Goal: Task Accomplishment & Management: Use online tool/utility

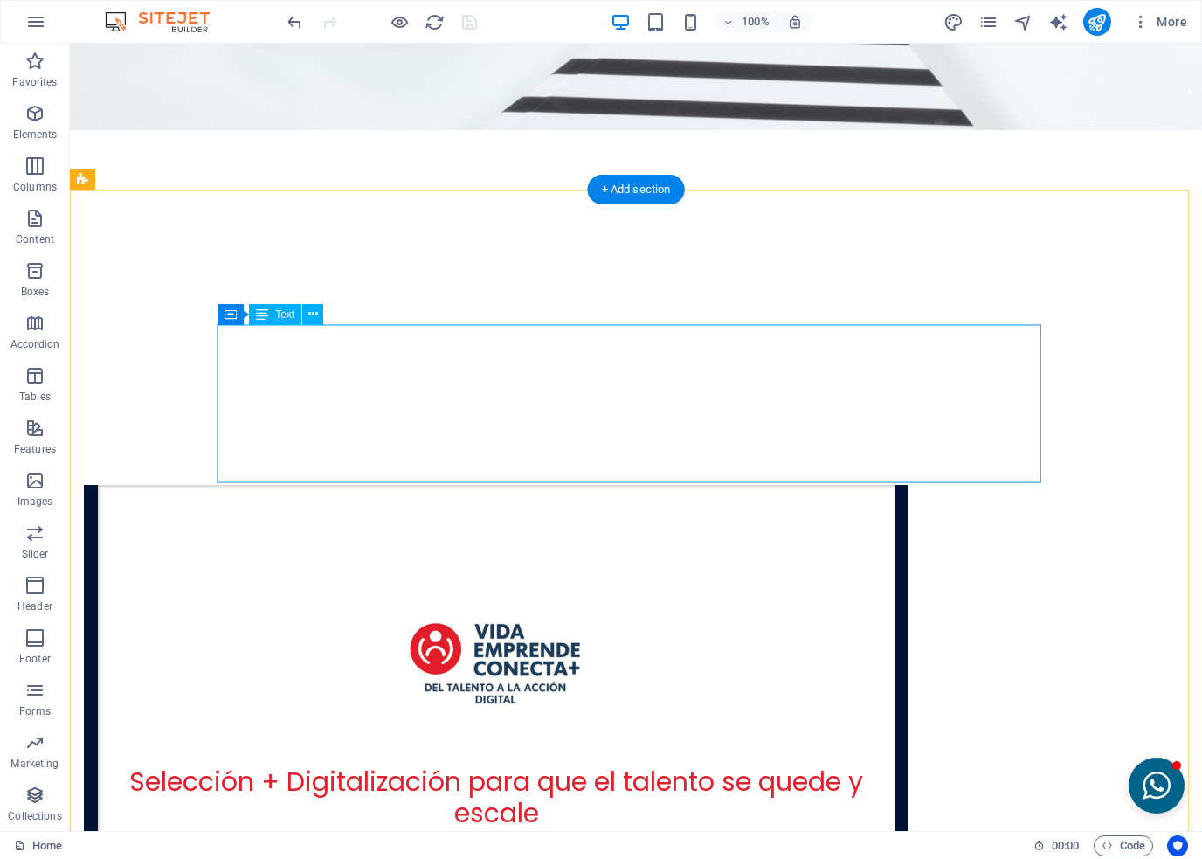
scroll to position [3792, 0]
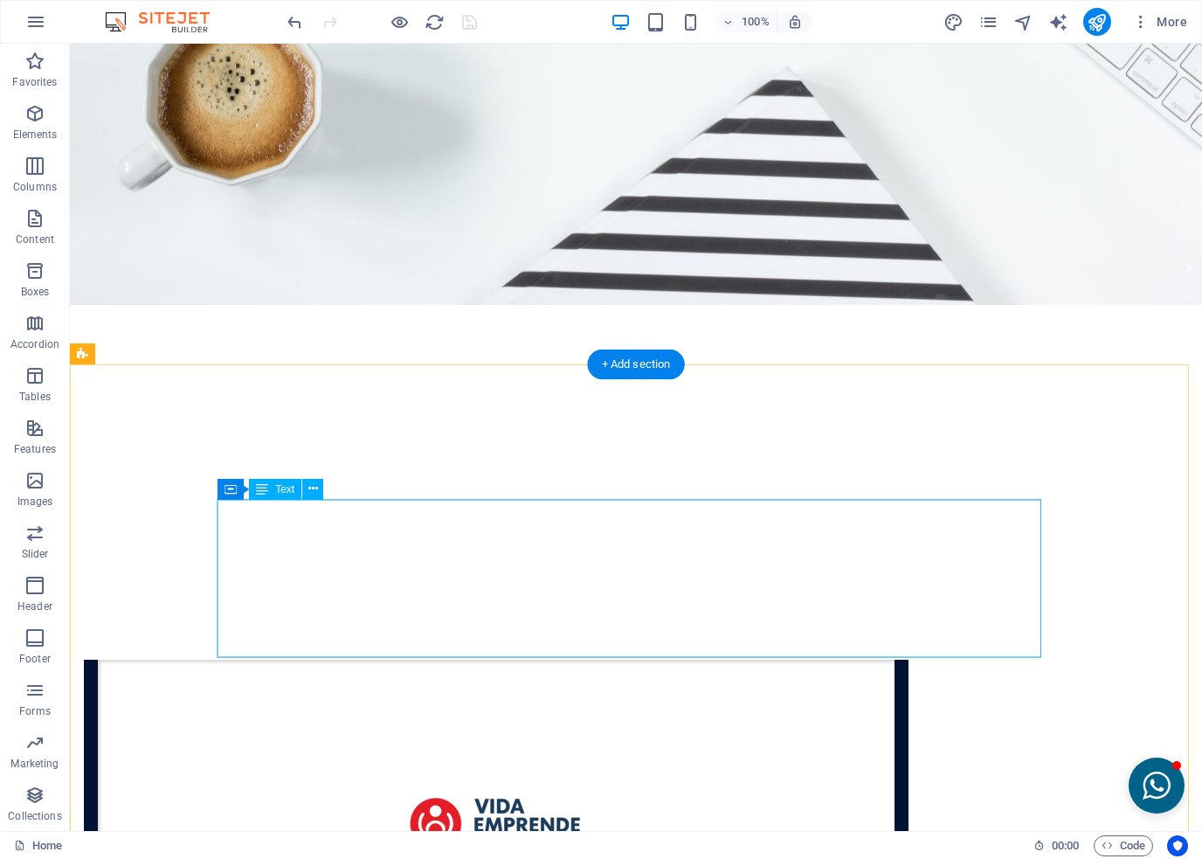
drag, startPoint x: 449, startPoint y: 646, endPoint x: 336, endPoint y: 637, distance: 113.1
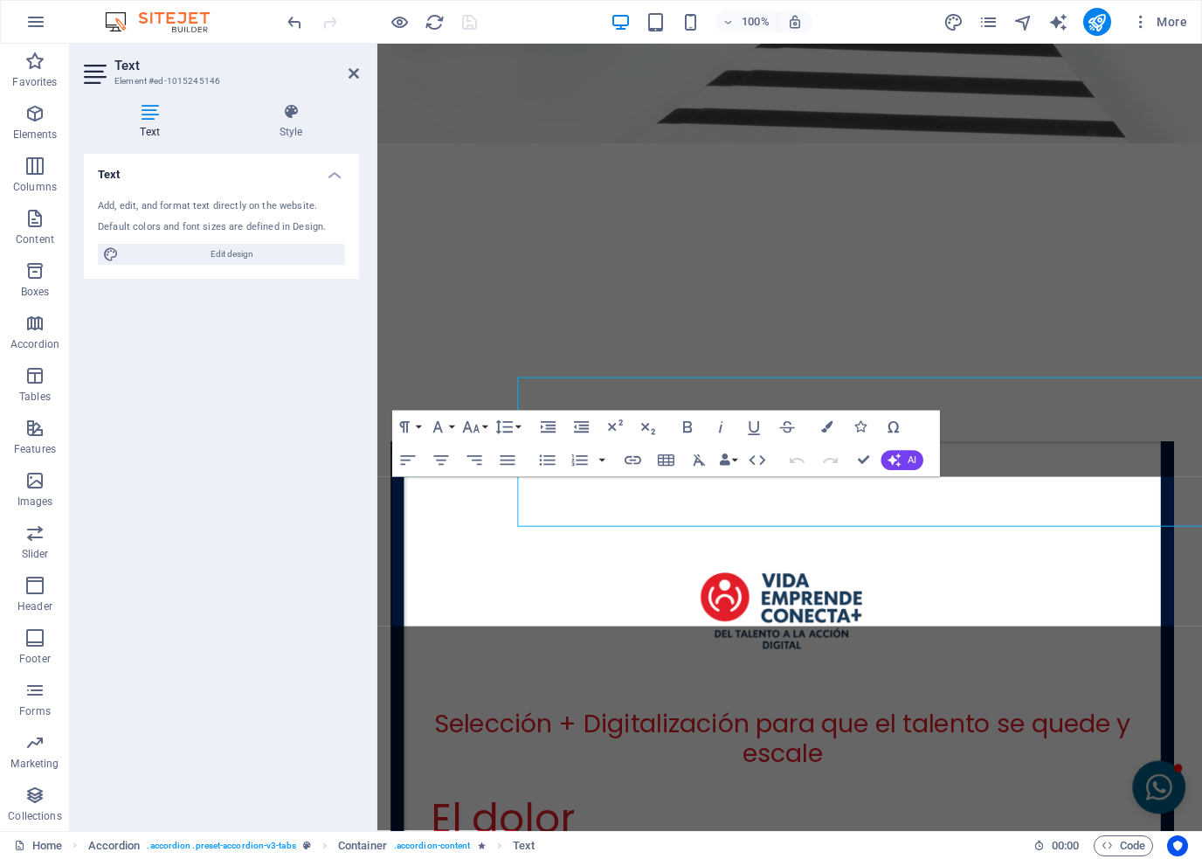
scroll to position [3897, 0]
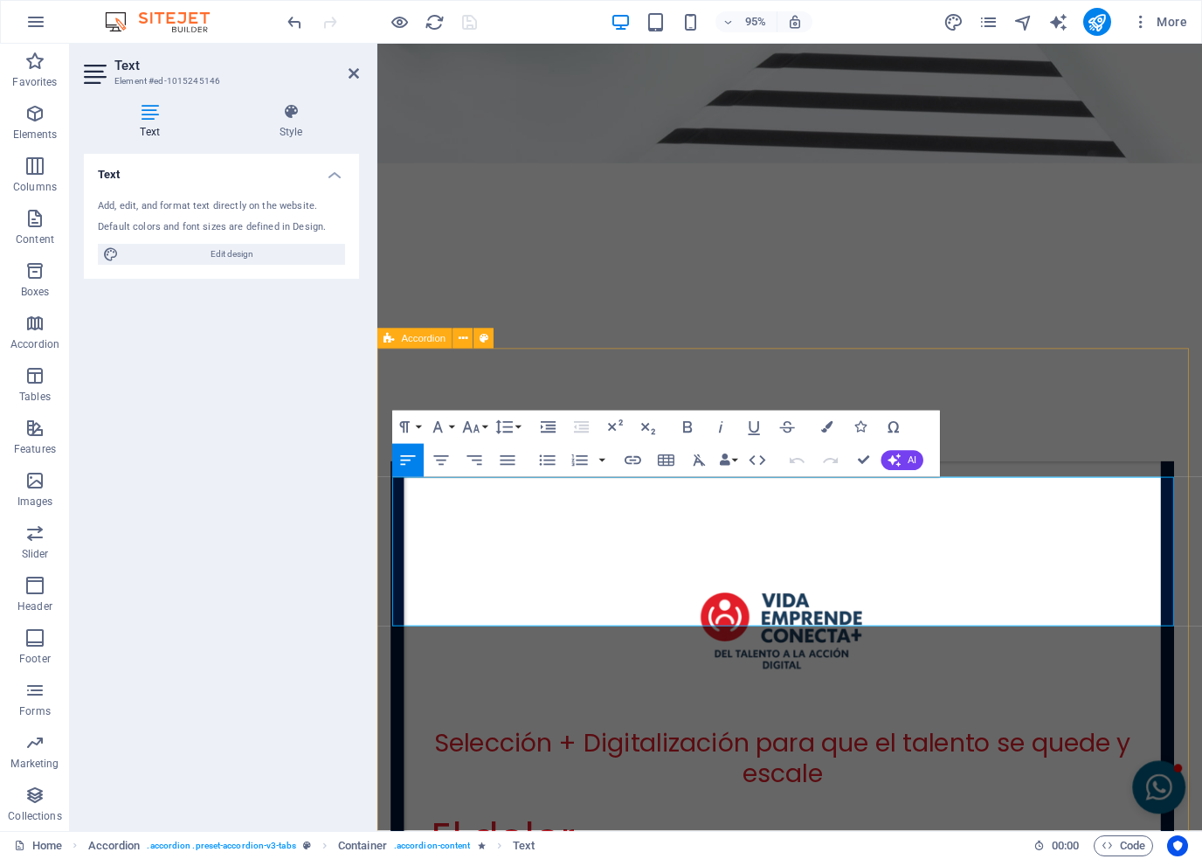
drag, startPoint x: 593, startPoint y: 640, endPoint x: 389, endPoint y: 510, distance: 242.4
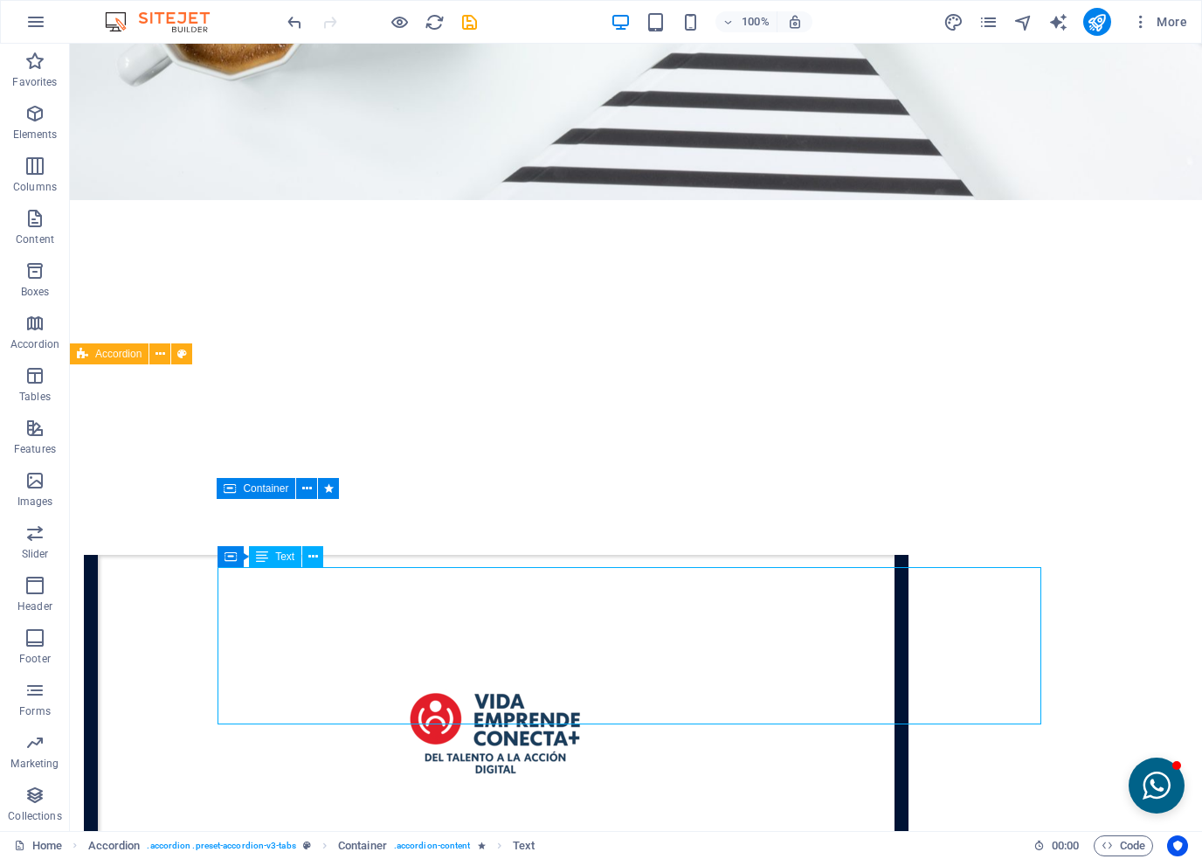
scroll to position [3792, 0]
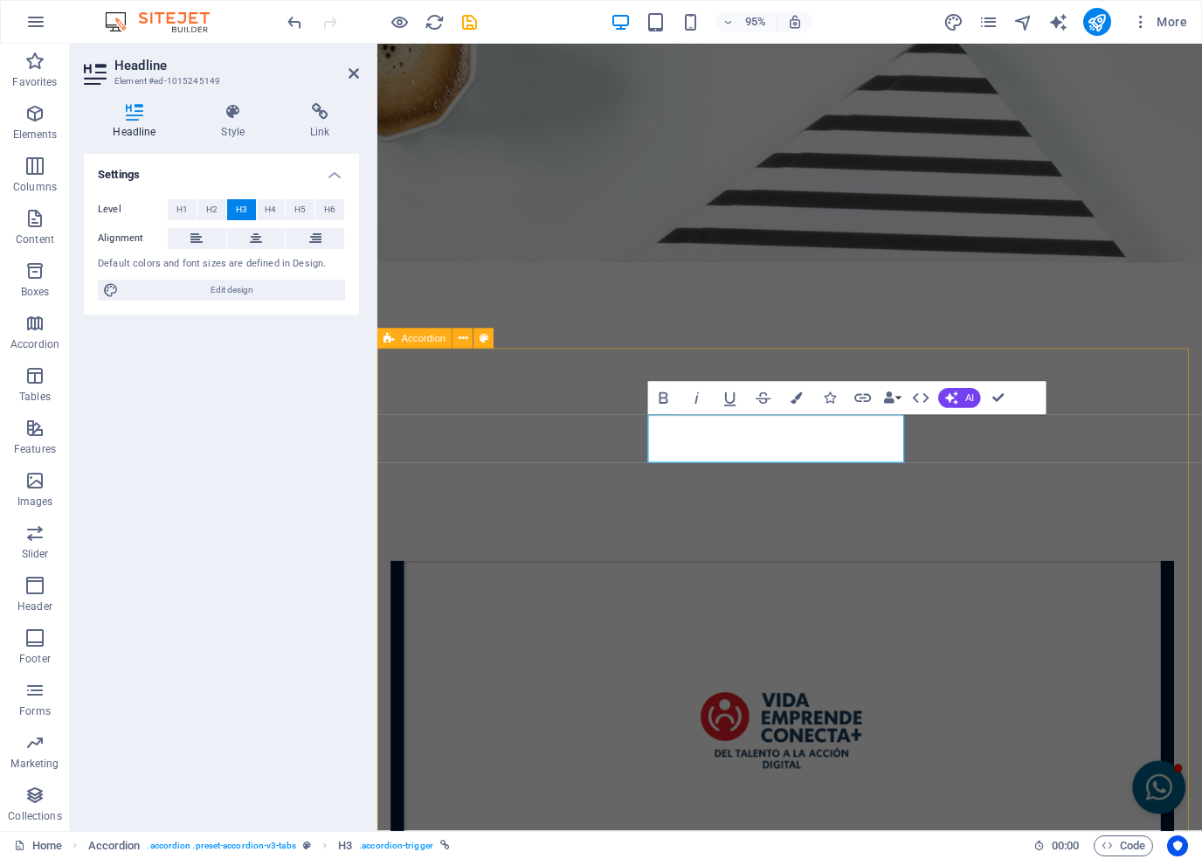
scroll to position [3897, 0]
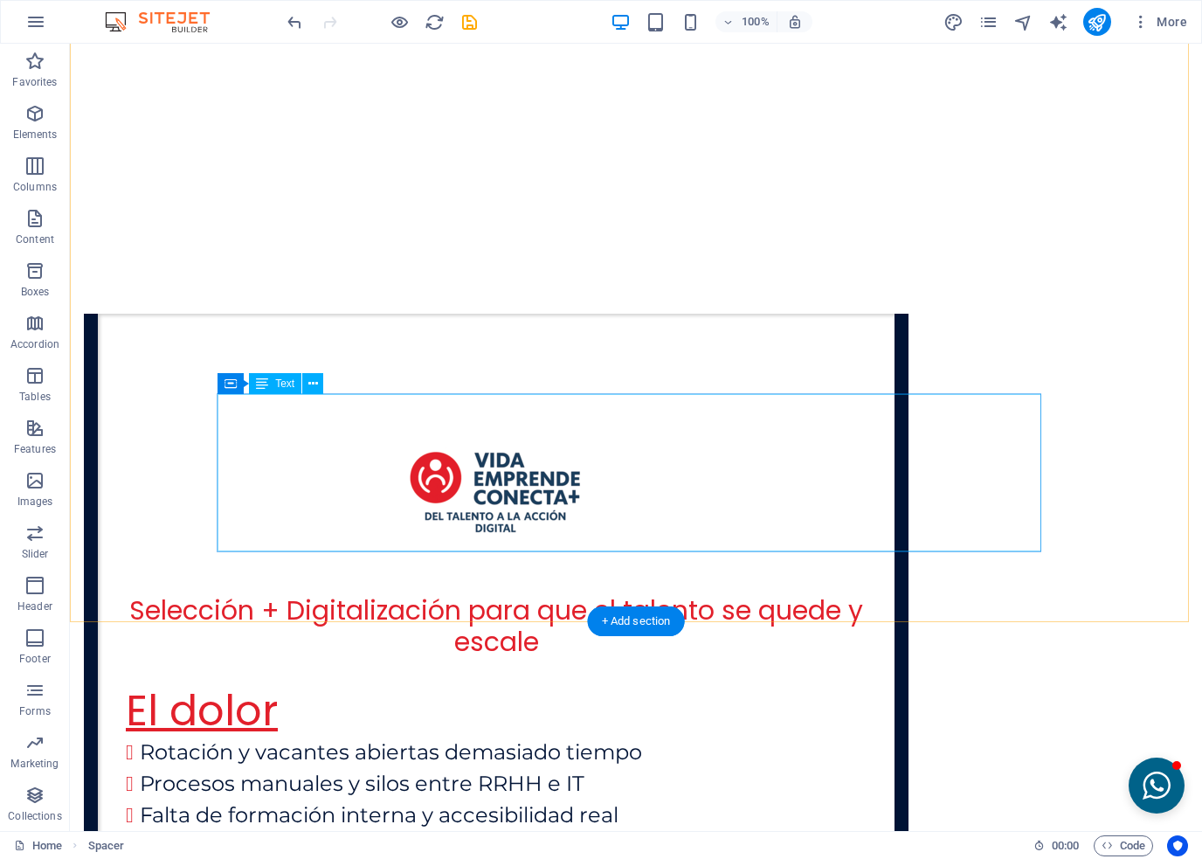
scroll to position [4142, 0]
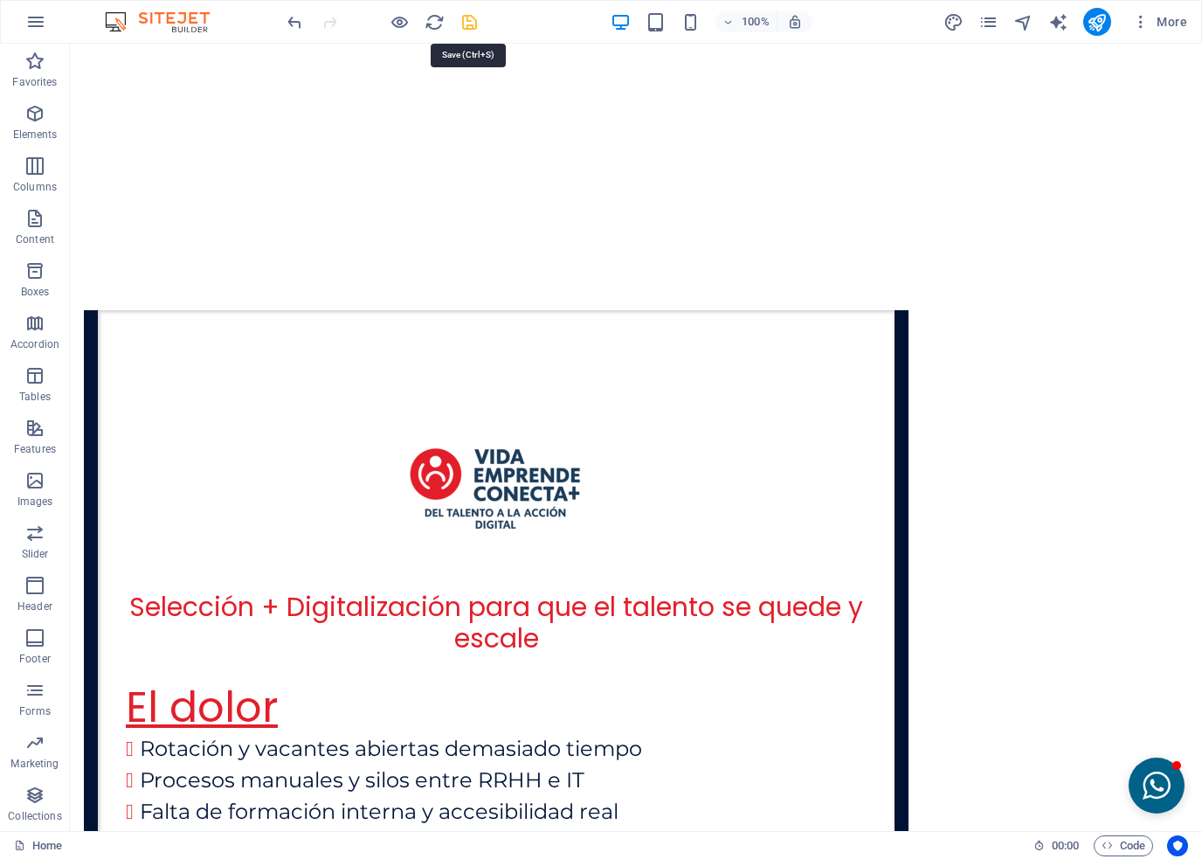
click at [474, 24] on icon "save" at bounding box center [470, 22] width 20 height 20
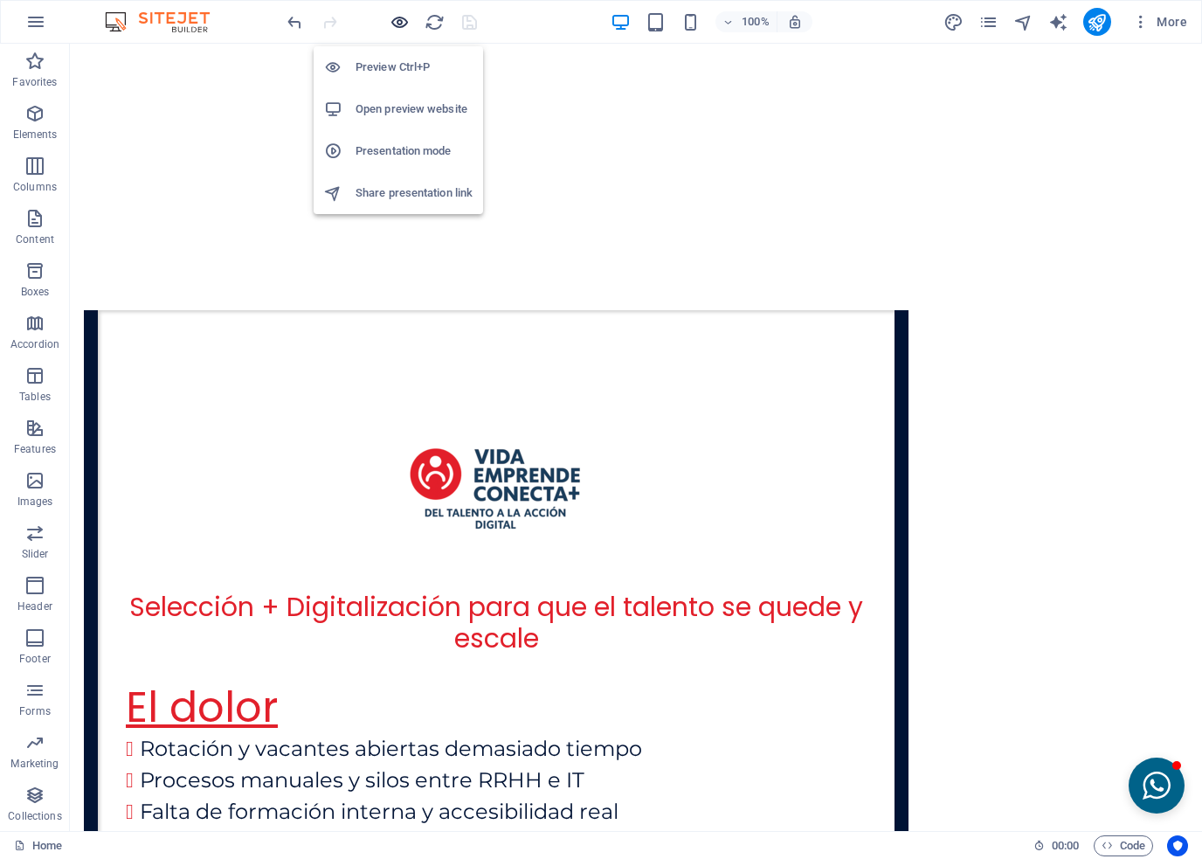
click at [402, 23] on icon "button" at bounding box center [400, 22] width 20 height 20
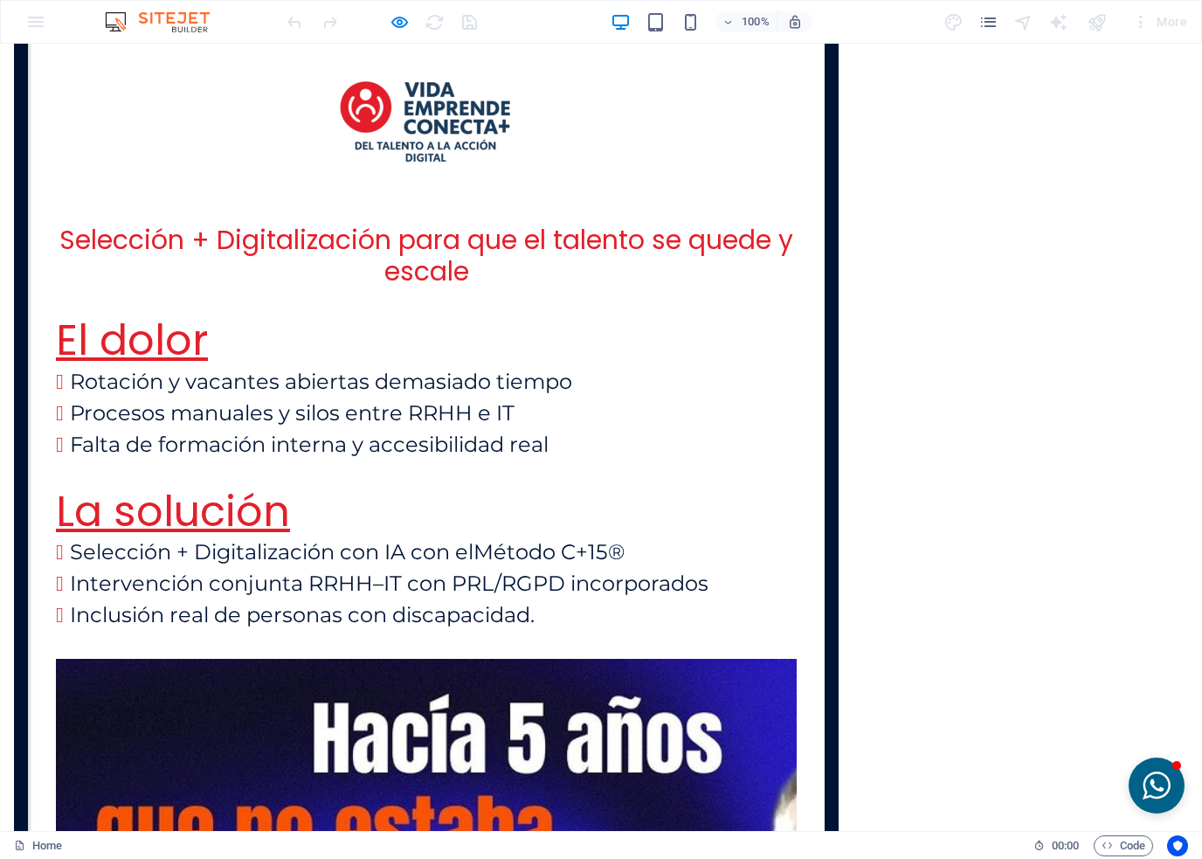
scroll to position [3530, 0]
